Goal: Task Accomplishment & Management: Manage account settings

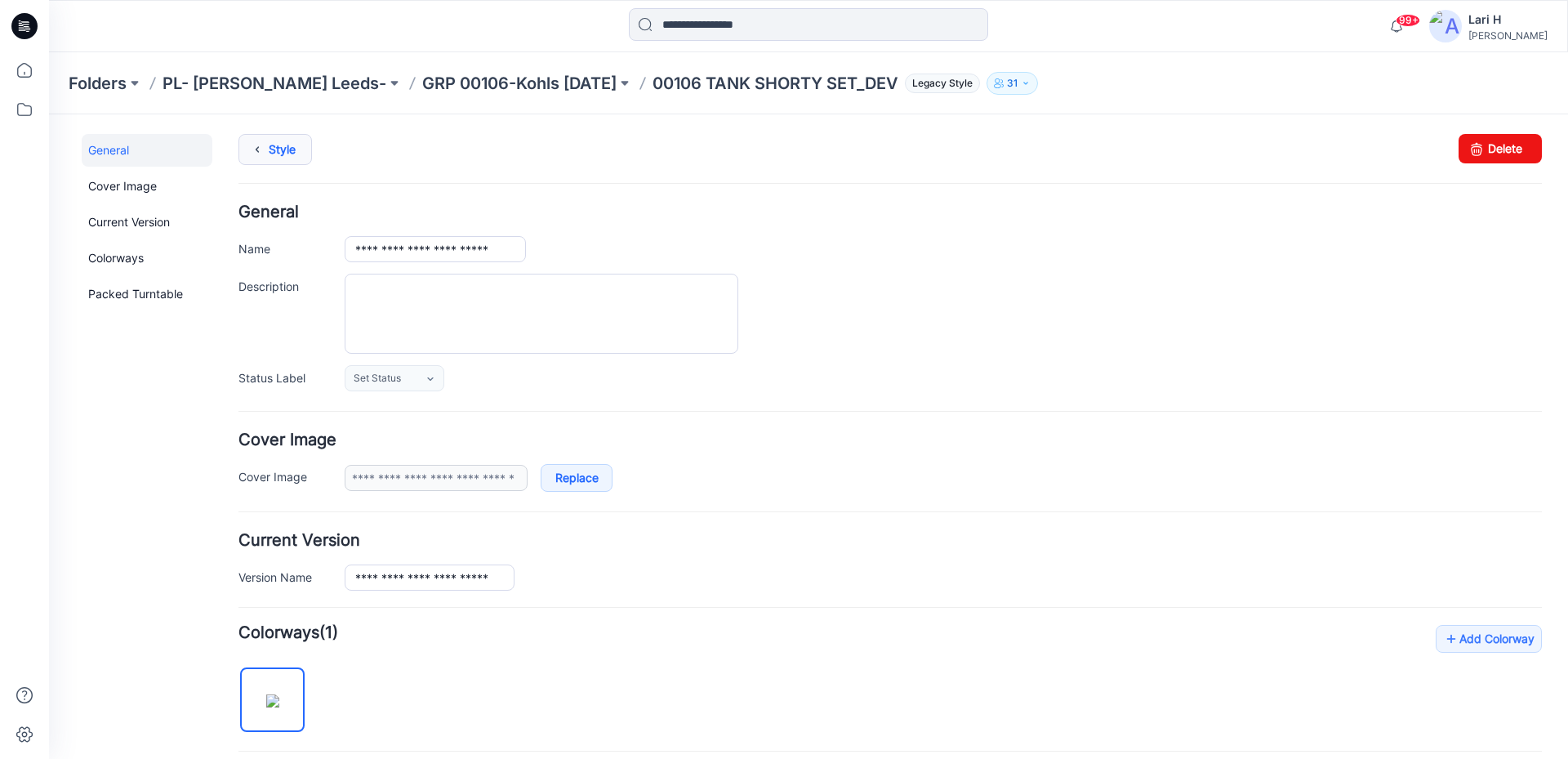
click at [282, 146] on link "Style" at bounding box center [274, 149] width 73 height 31
type input "**********"
